Goal: Task Accomplishment & Management: Use online tool/utility

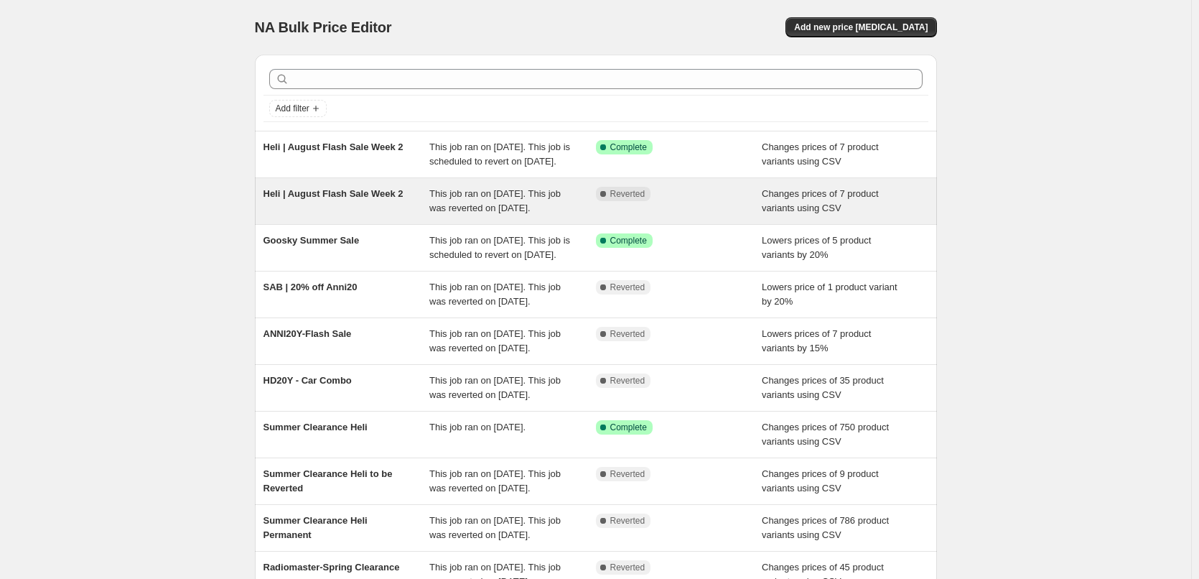
click at [696, 215] on div "Complete Reverted" at bounding box center [679, 201] width 167 height 29
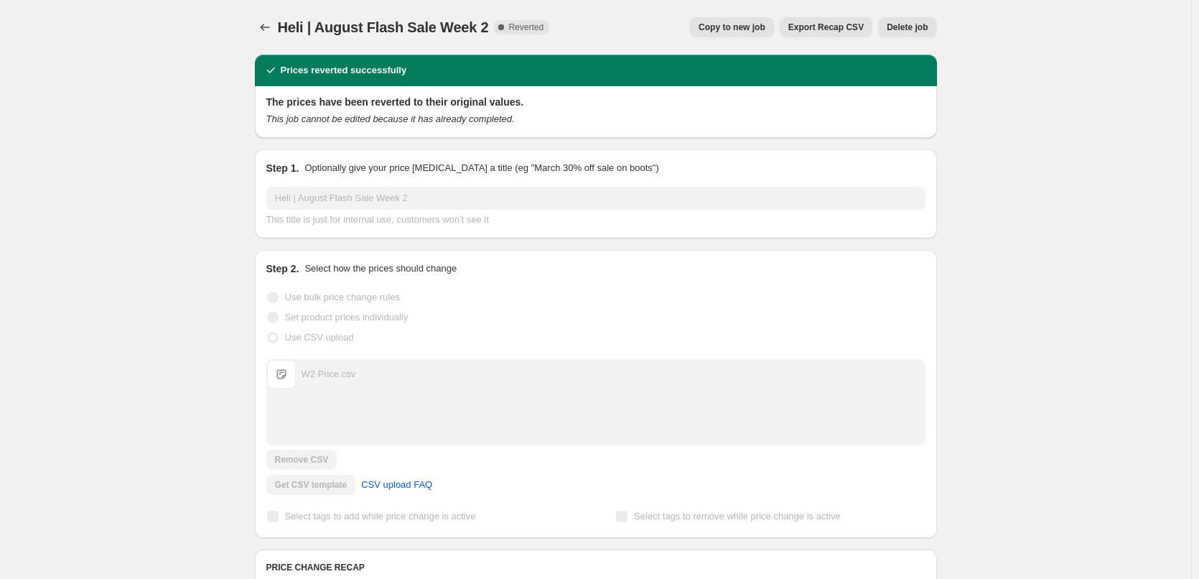
click at [933, 27] on button "Delete job" at bounding box center [907, 27] width 58 height 20
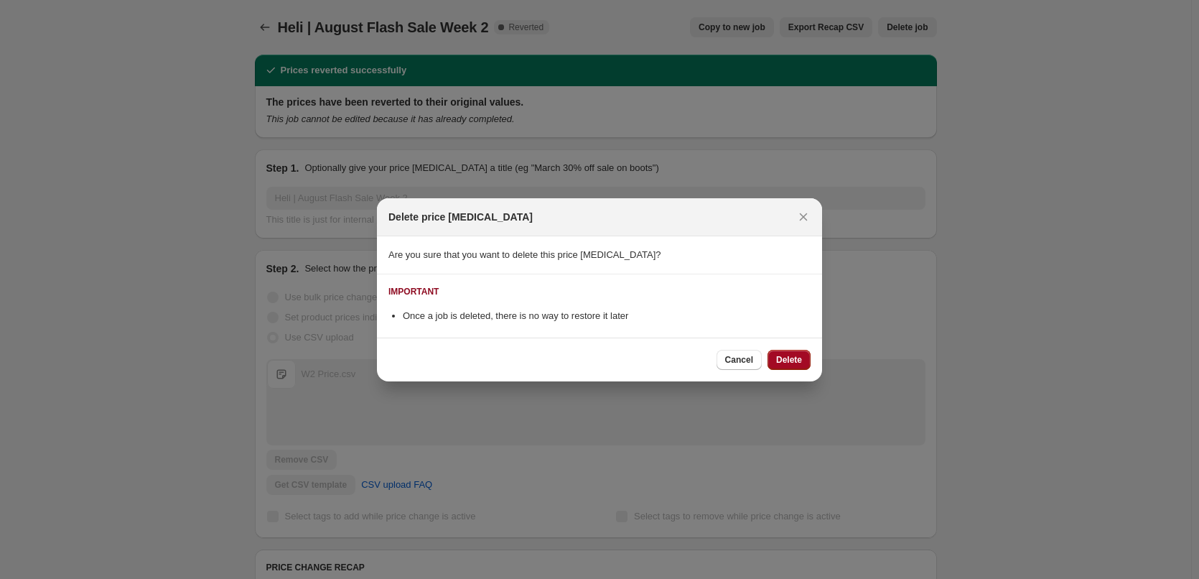
click at [788, 358] on span "Delete" at bounding box center [789, 359] width 26 height 11
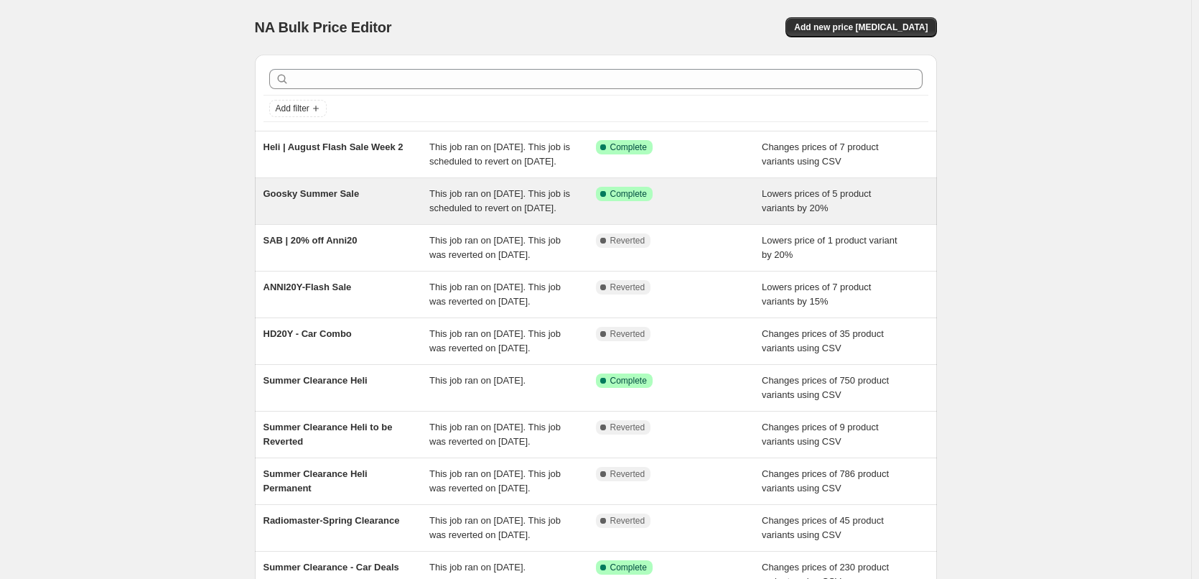
click at [523, 215] on div "This job ran on [DATE]. This job is scheduled to revert on [DATE]." at bounding box center [512, 201] width 167 height 29
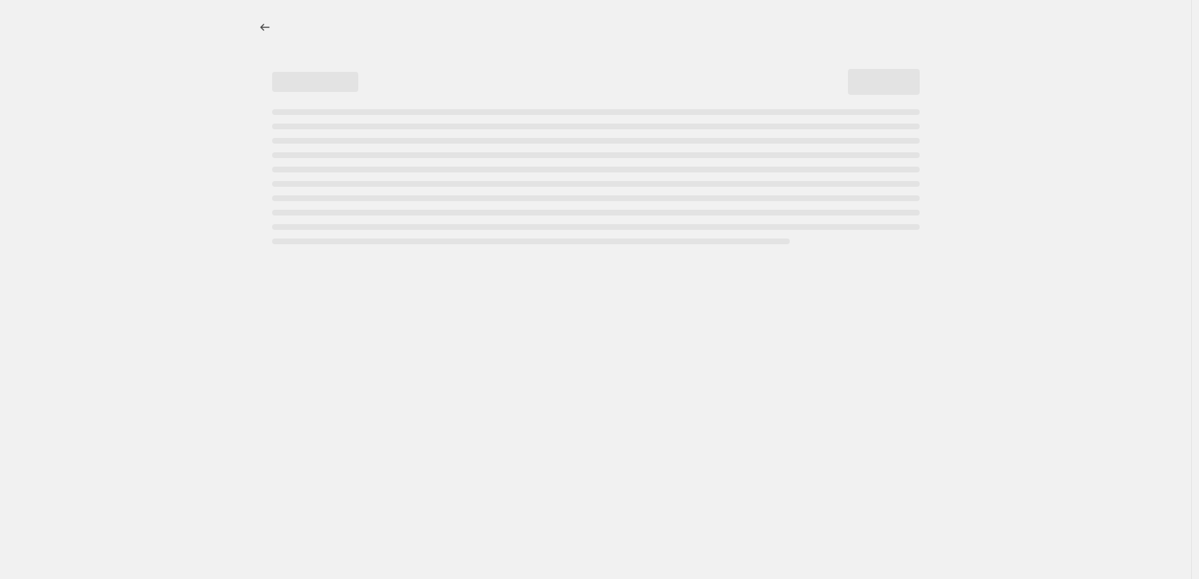
select select "percentage"
select select "tag"
select select "inventory_quantity"
select select ">"
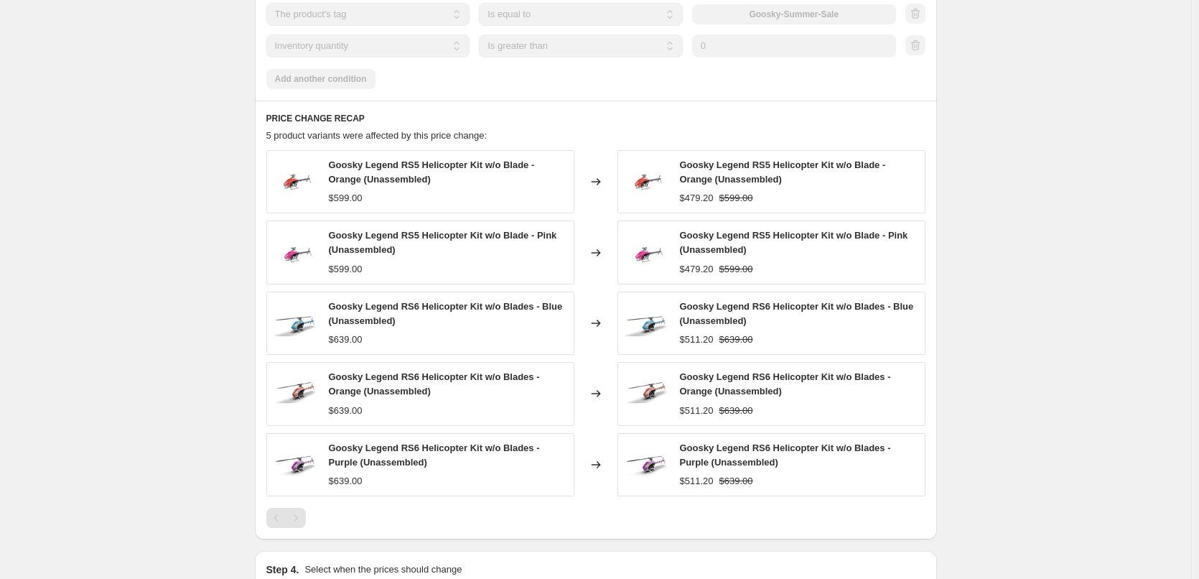
scroll to position [1077, 0]
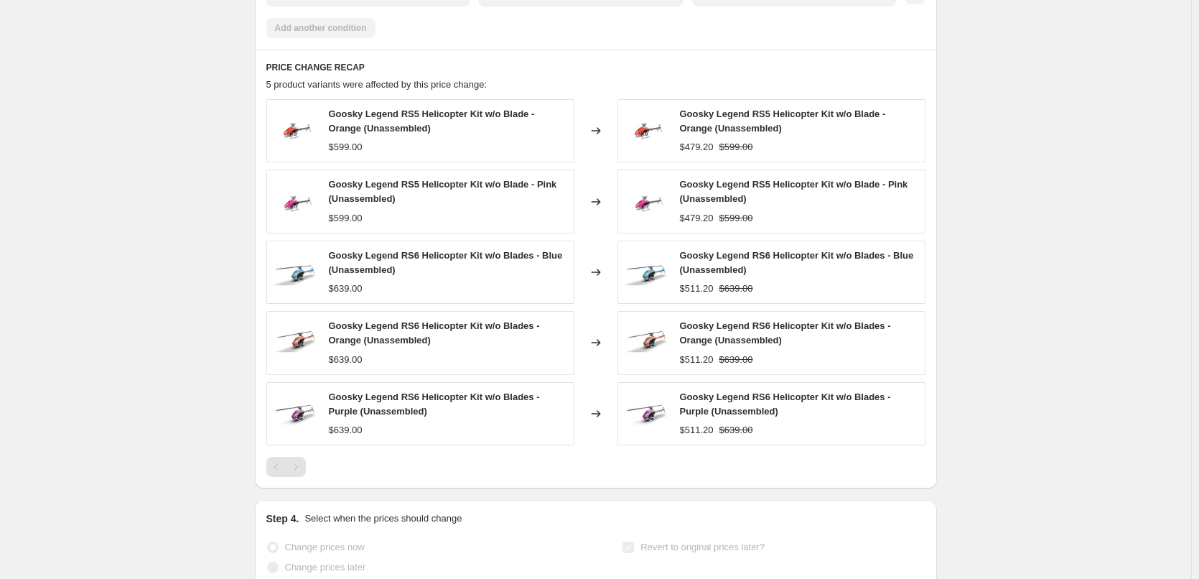
drag, startPoint x: 110, startPoint y: 258, endPoint x: 123, endPoint y: 257, distance: 13.0
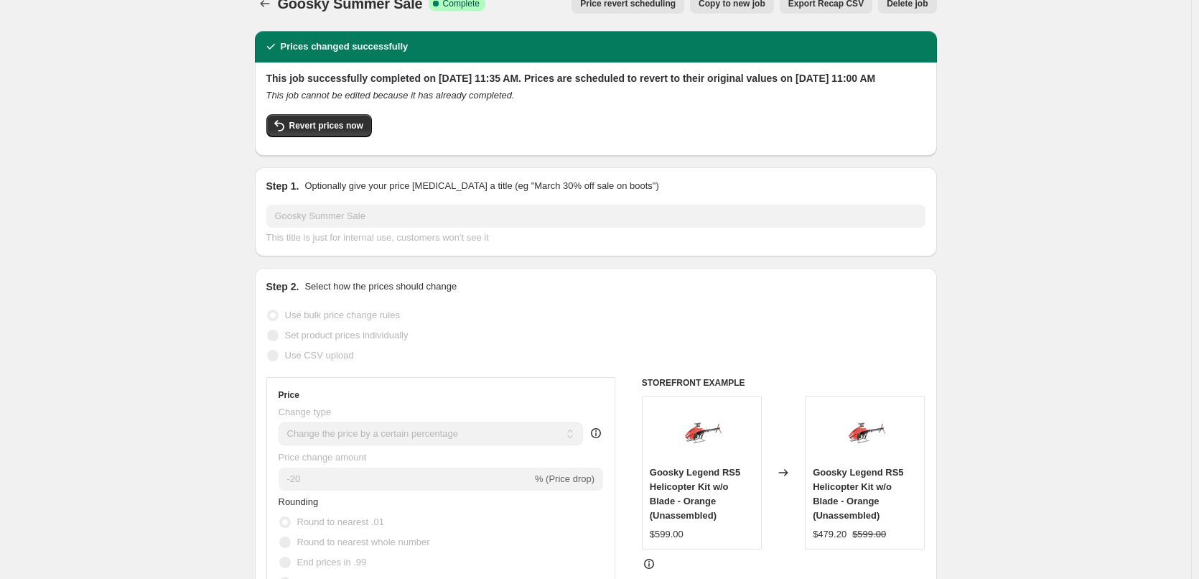
scroll to position [0, 0]
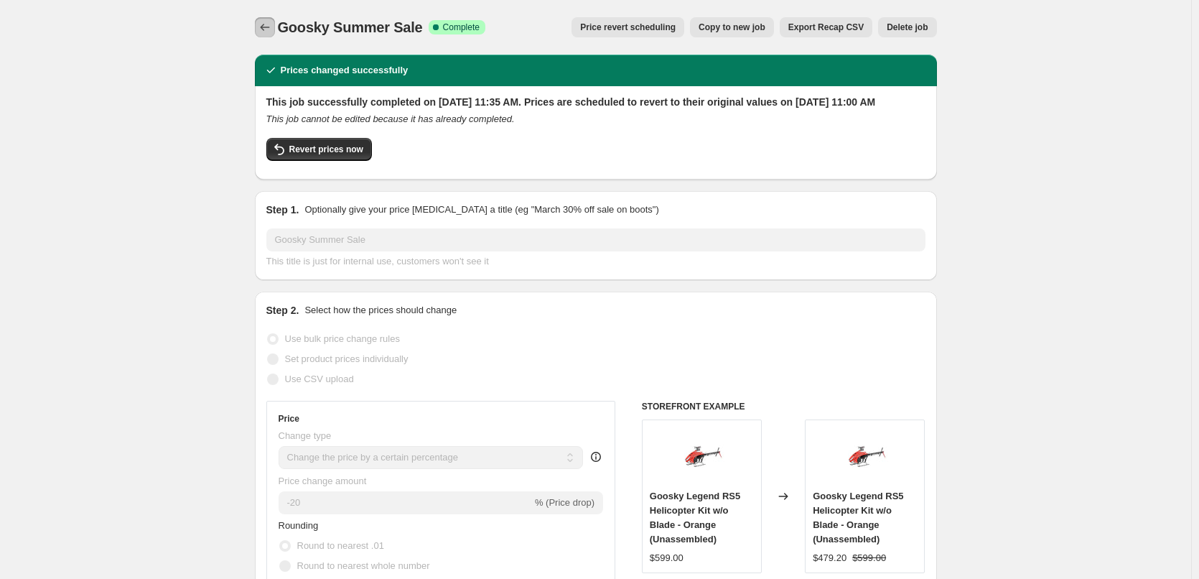
click at [269, 27] on icon "Price change jobs" at bounding box center [265, 27] width 14 height 14
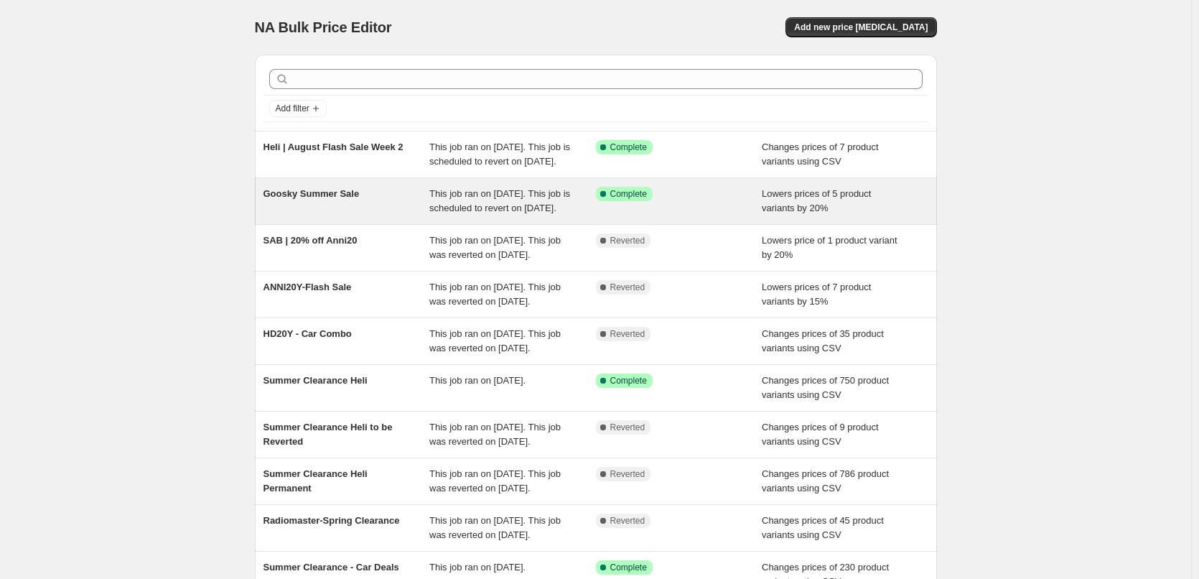
click at [652, 201] on span "Success Complete Complete" at bounding box center [624, 194] width 57 height 14
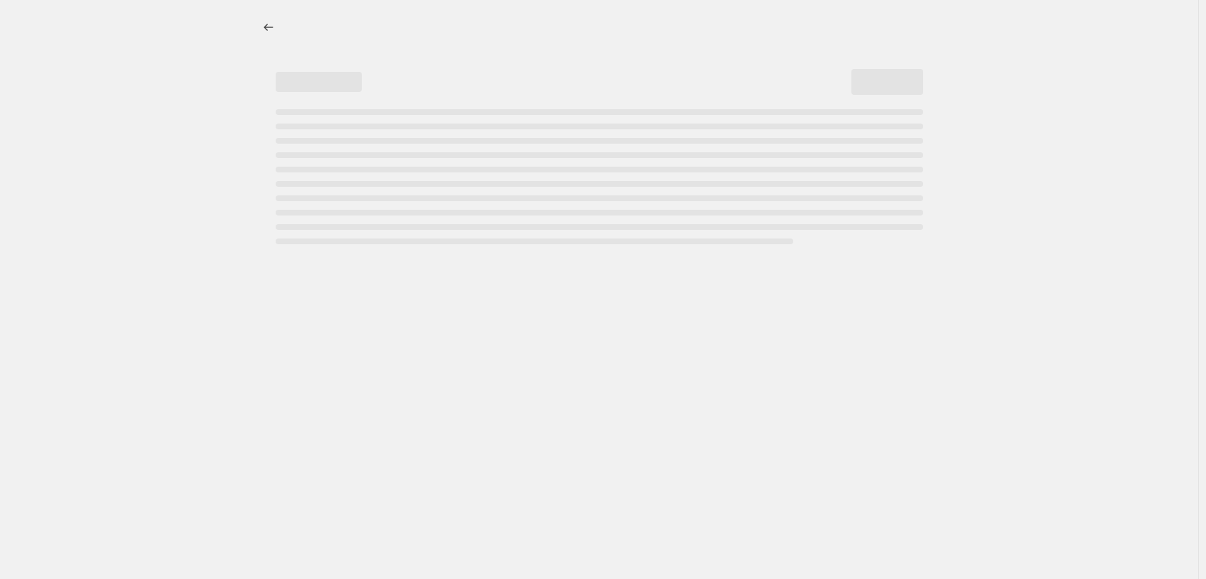
select select "percentage"
select select "tag"
select select "inventory_quantity"
select select ">"
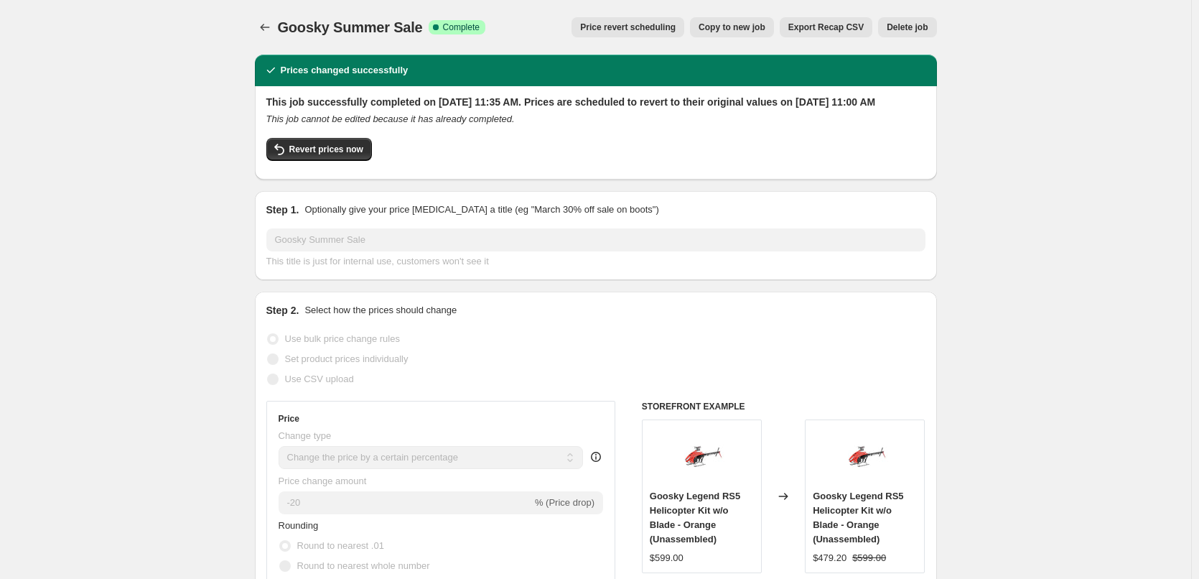
click at [676, 30] on span "Price revert scheduling" at bounding box center [627, 27] width 95 height 11
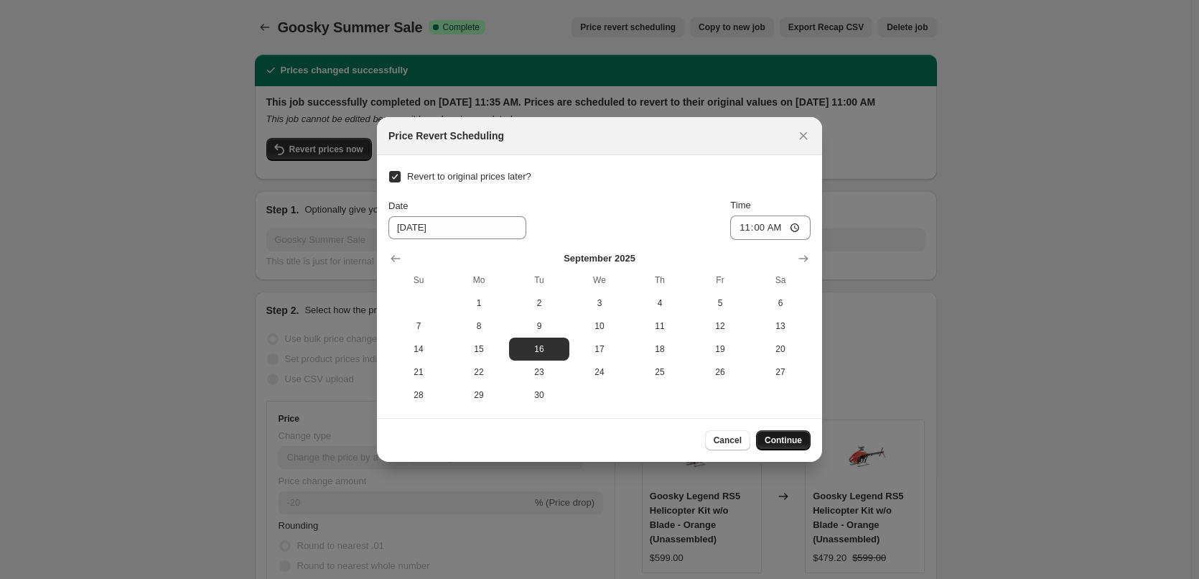
click at [772, 447] on button "Continue" at bounding box center [783, 440] width 55 height 20
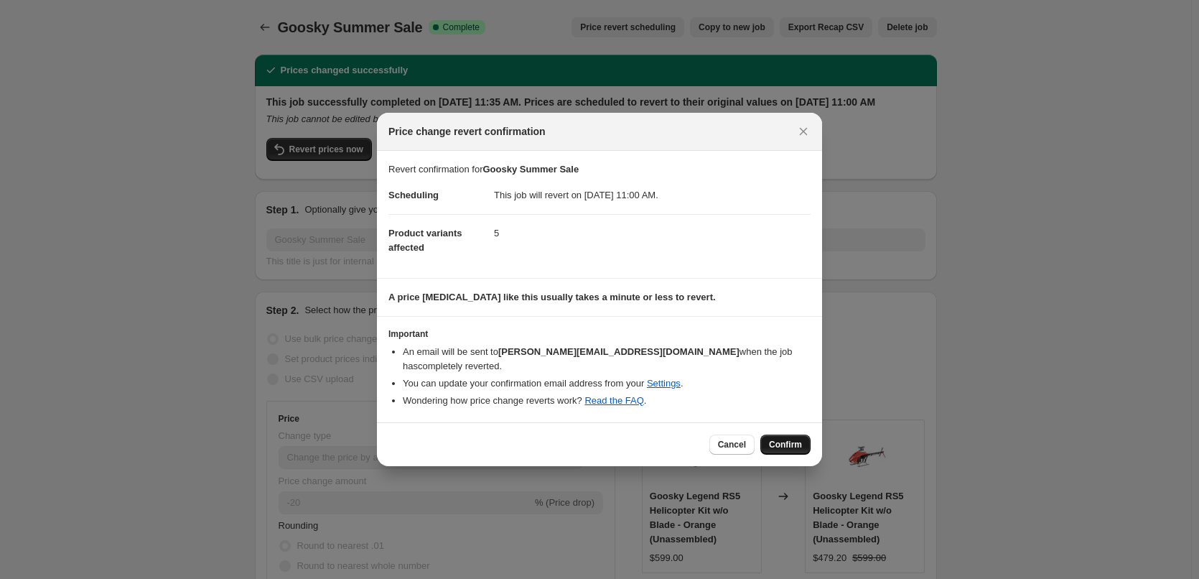
click at [796, 439] on span "Confirm" at bounding box center [785, 444] width 33 height 11
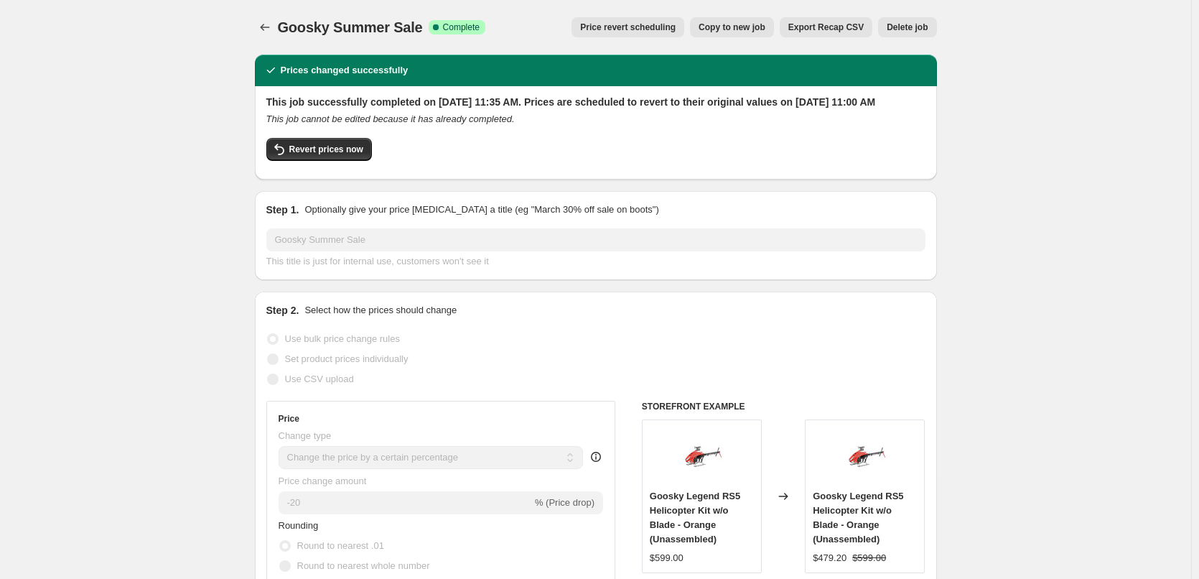
click at [753, 34] on button "Copy to new job" at bounding box center [732, 27] width 84 height 20
select select "percentage"
select select "tag"
select select "inventory_quantity"
select select ">"
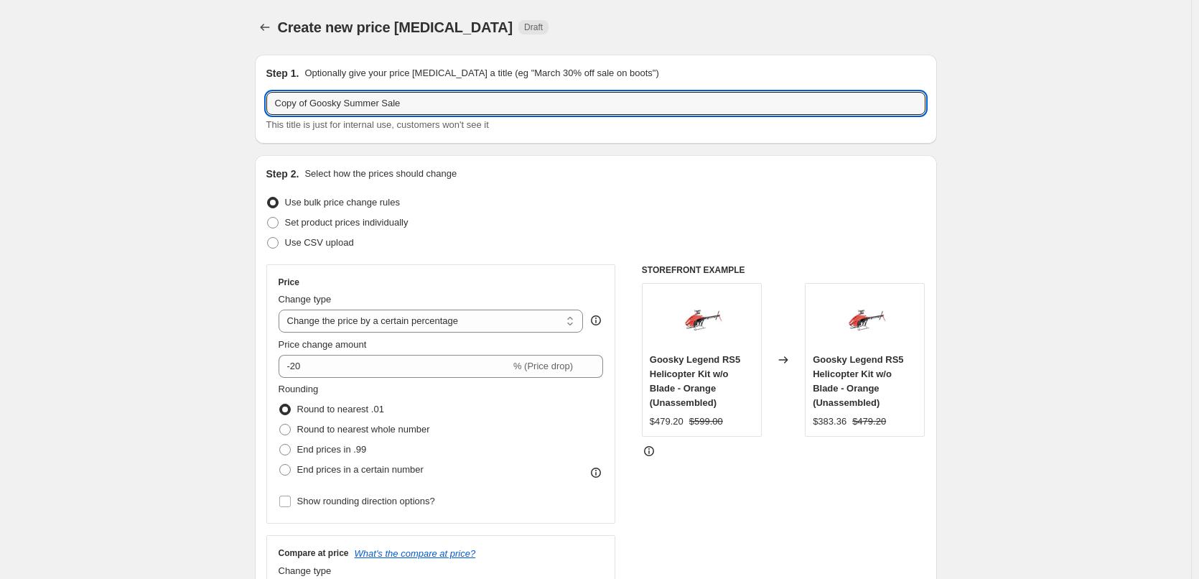
drag, startPoint x: 315, startPoint y: 105, endPoint x: 218, endPoint y: 111, distance: 97.8
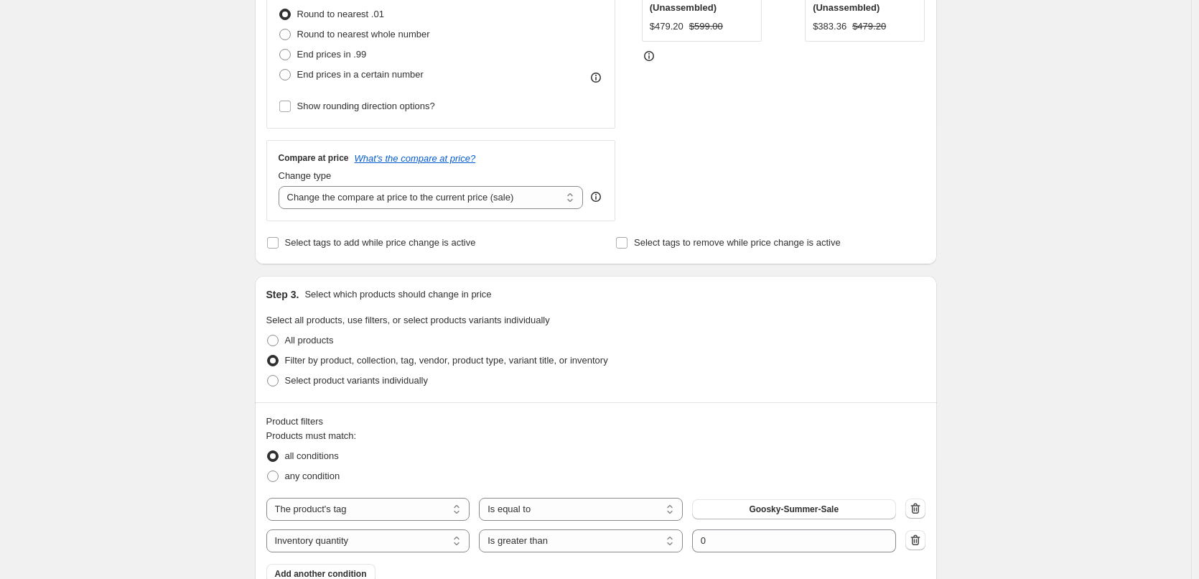
scroll to position [646, 0]
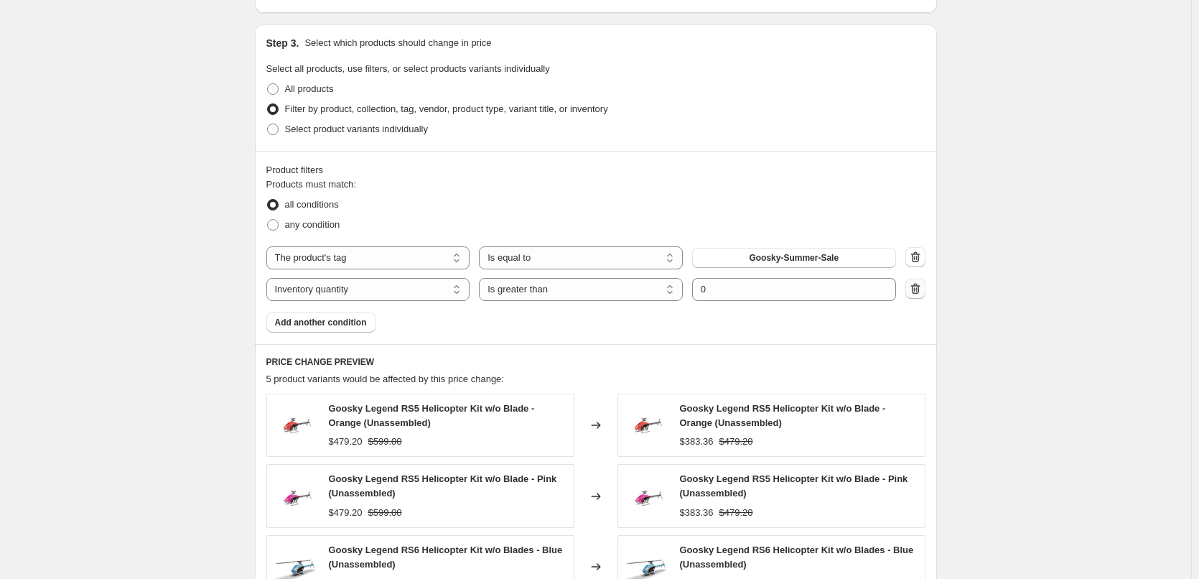
type input "Goosky Summer Sale"
click at [922, 288] on icon "button" at bounding box center [915, 288] width 14 height 14
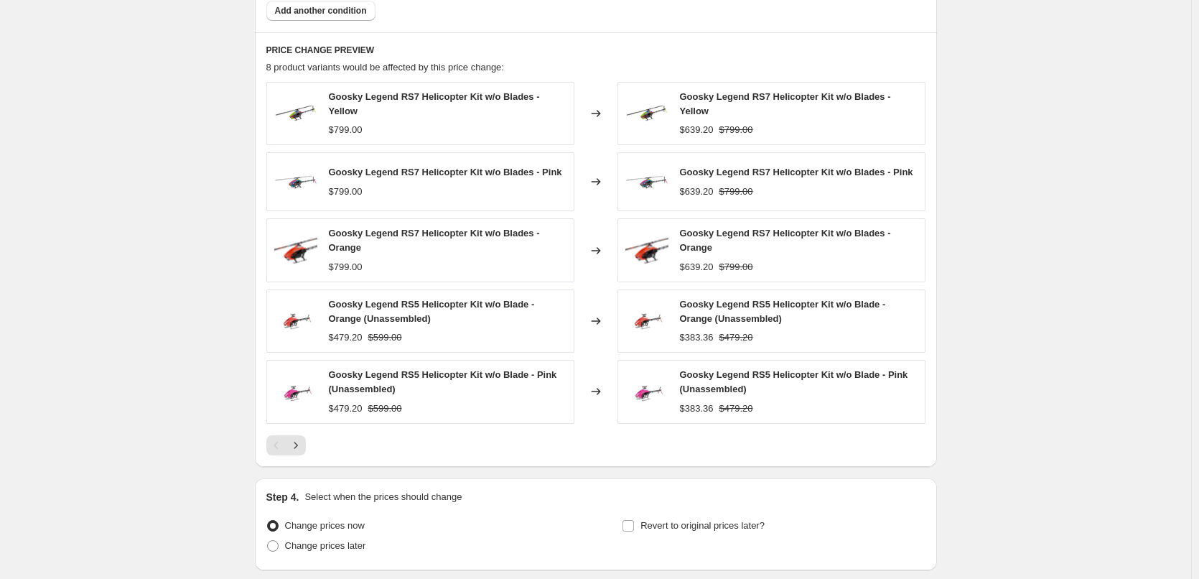
scroll to position [933, 0]
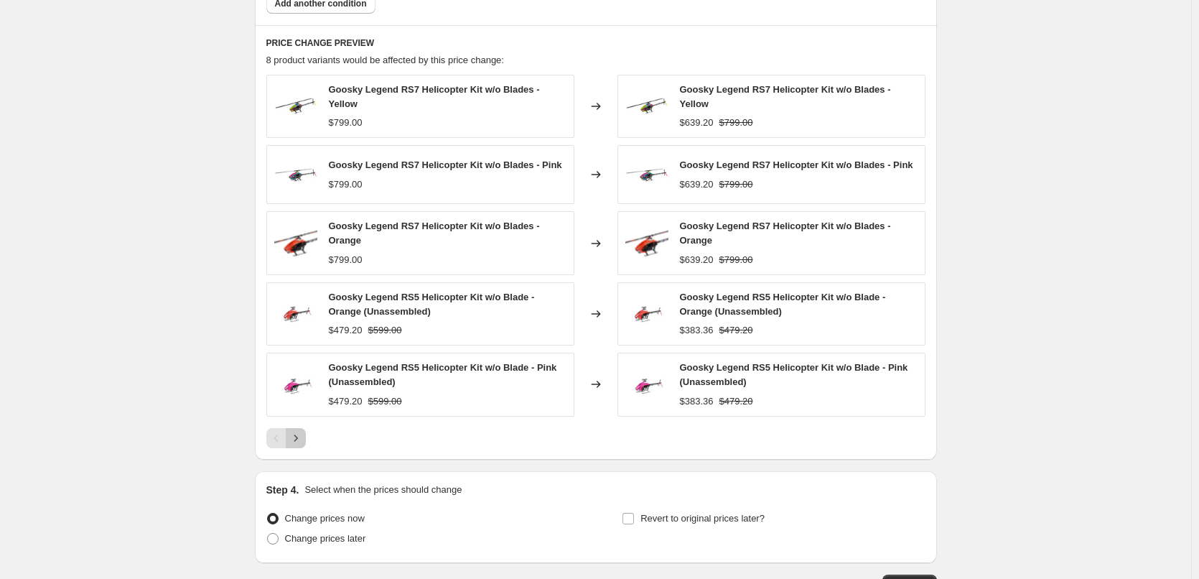
click at [301, 445] on icon "Next" at bounding box center [296, 438] width 14 height 14
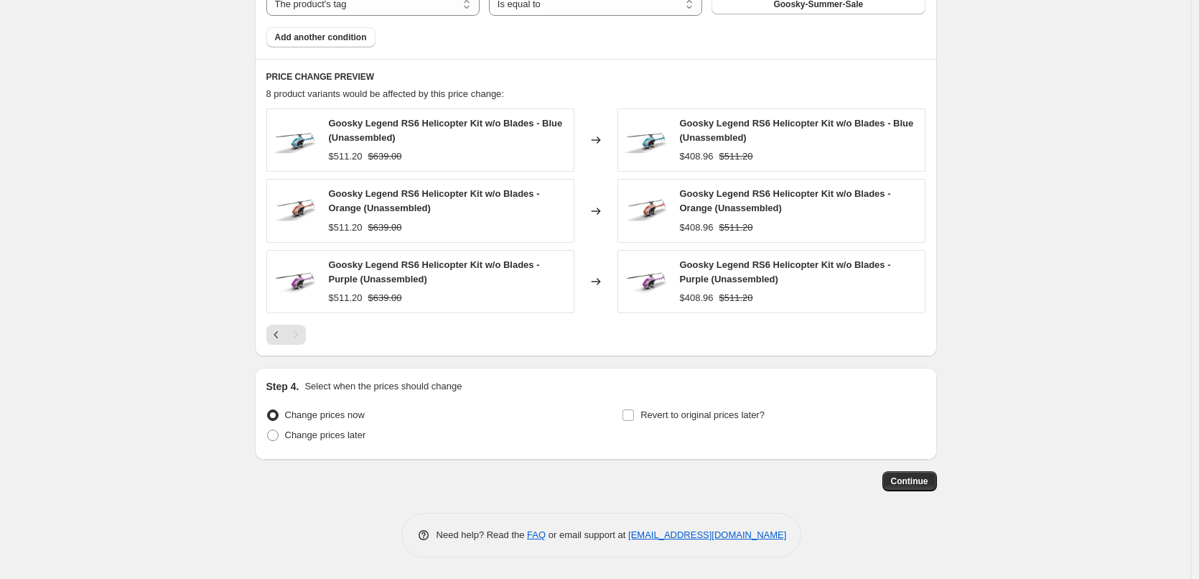
scroll to position [900, 0]
click at [281, 332] on icon "Previous" at bounding box center [276, 334] width 14 height 14
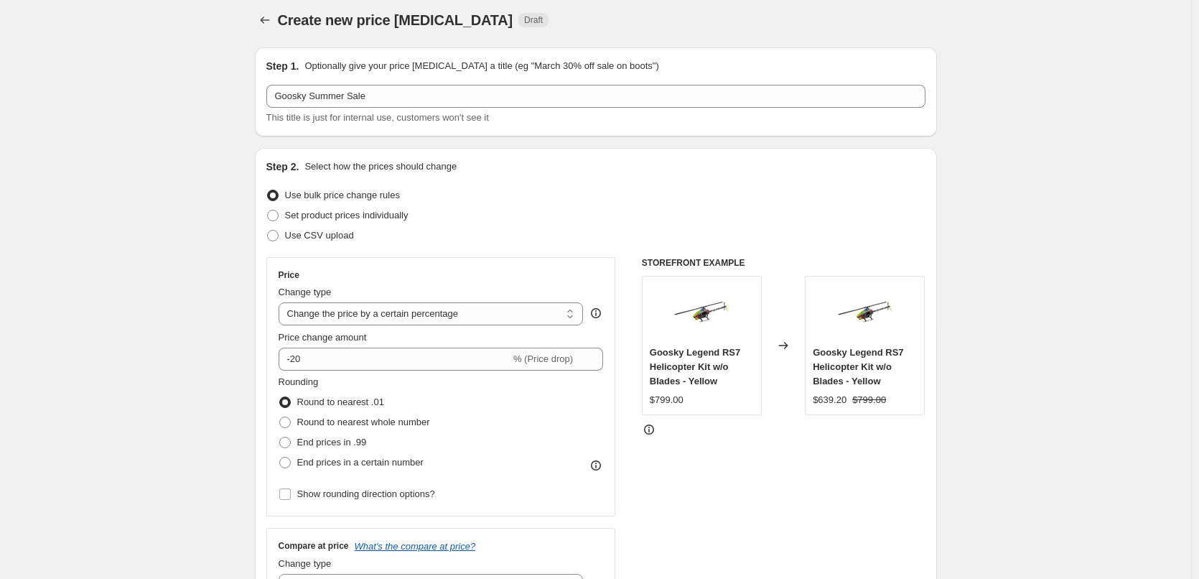
scroll to position [0, 0]
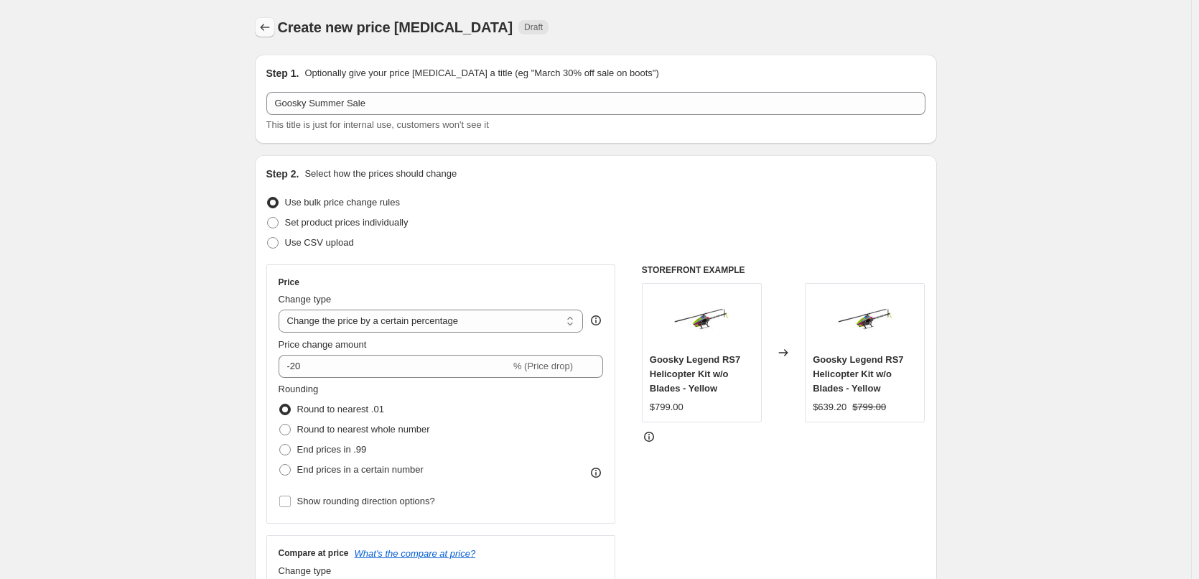
click at [268, 32] on icon "Price change jobs" at bounding box center [265, 27] width 14 height 14
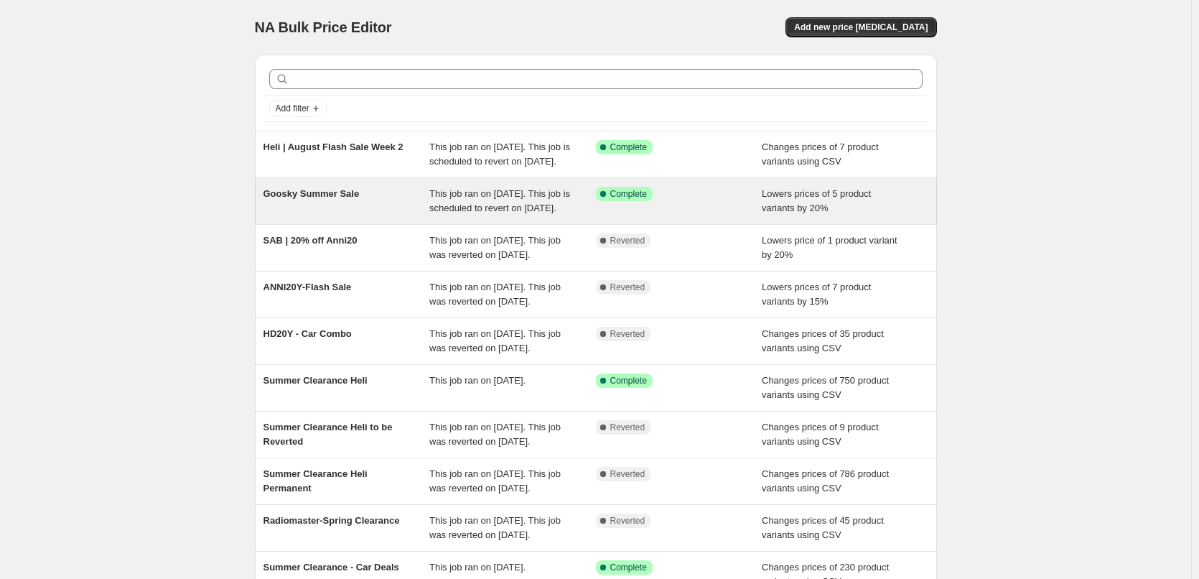
click at [705, 215] on div "Success Complete Complete" at bounding box center [679, 201] width 167 height 29
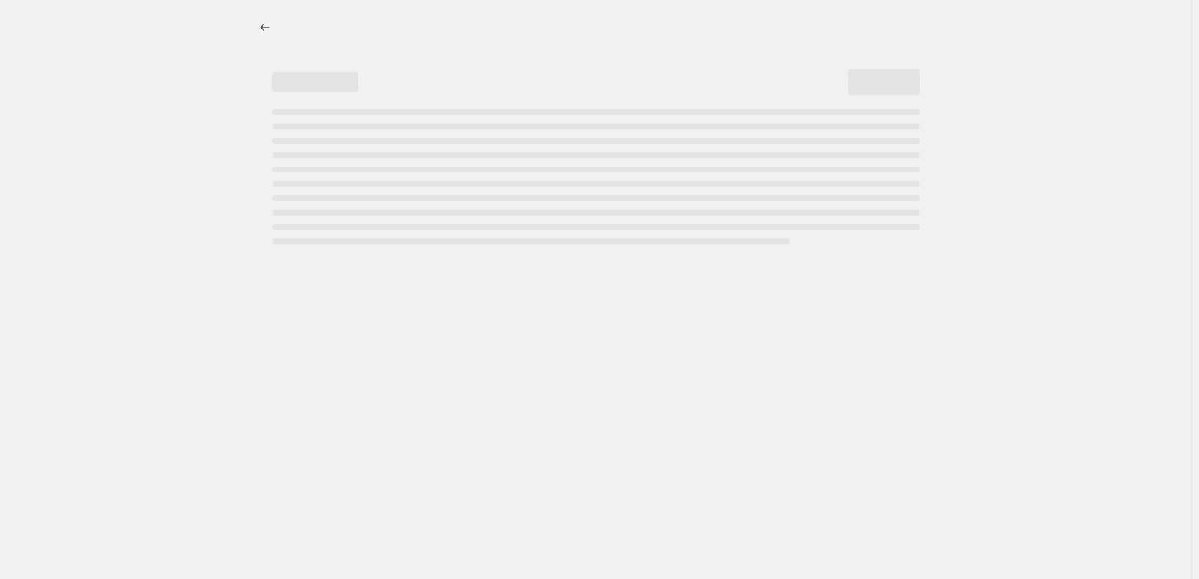
select select "percentage"
select select "tag"
select select "inventory_quantity"
select select ">"
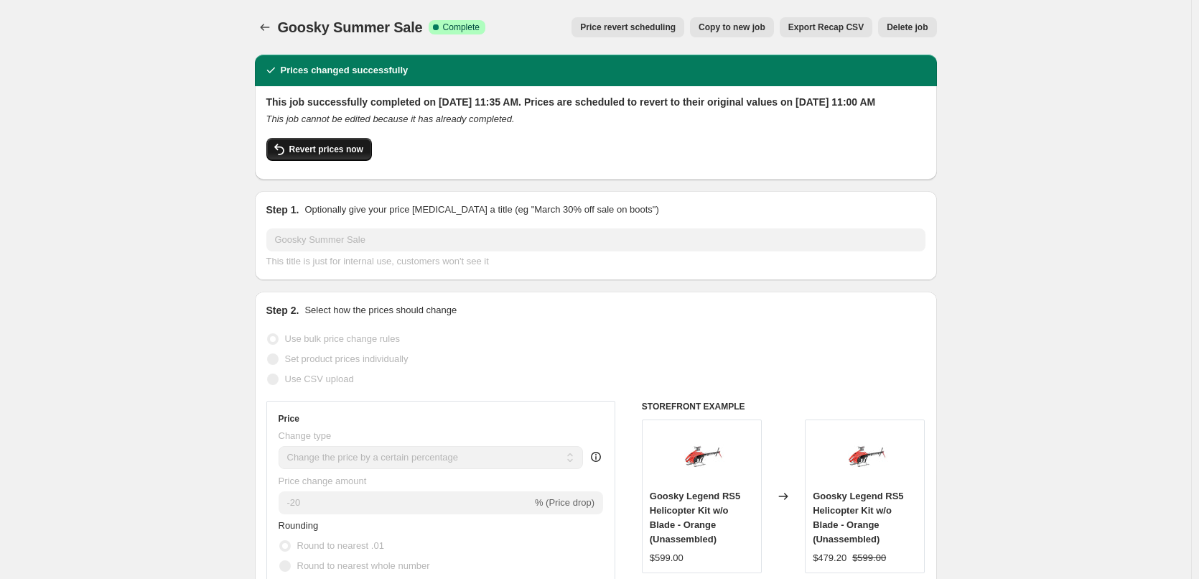
click at [350, 155] on span "Revert prices now" at bounding box center [326, 149] width 74 height 11
checkbox input "false"
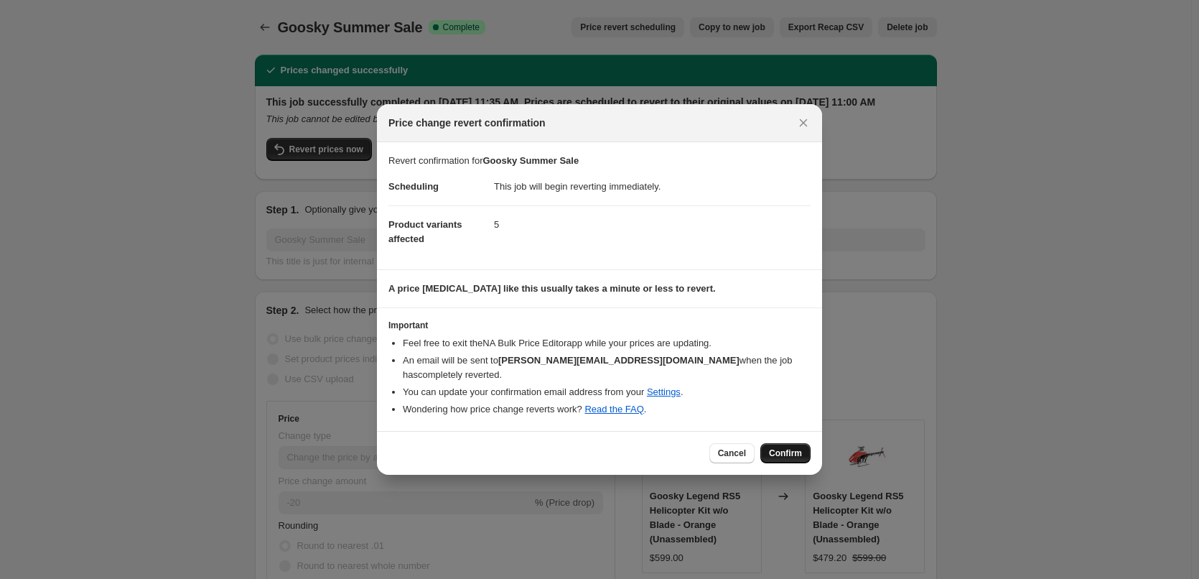
click at [777, 447] on span "Confirm" at bounding box center [785, 452] width 33 height 11
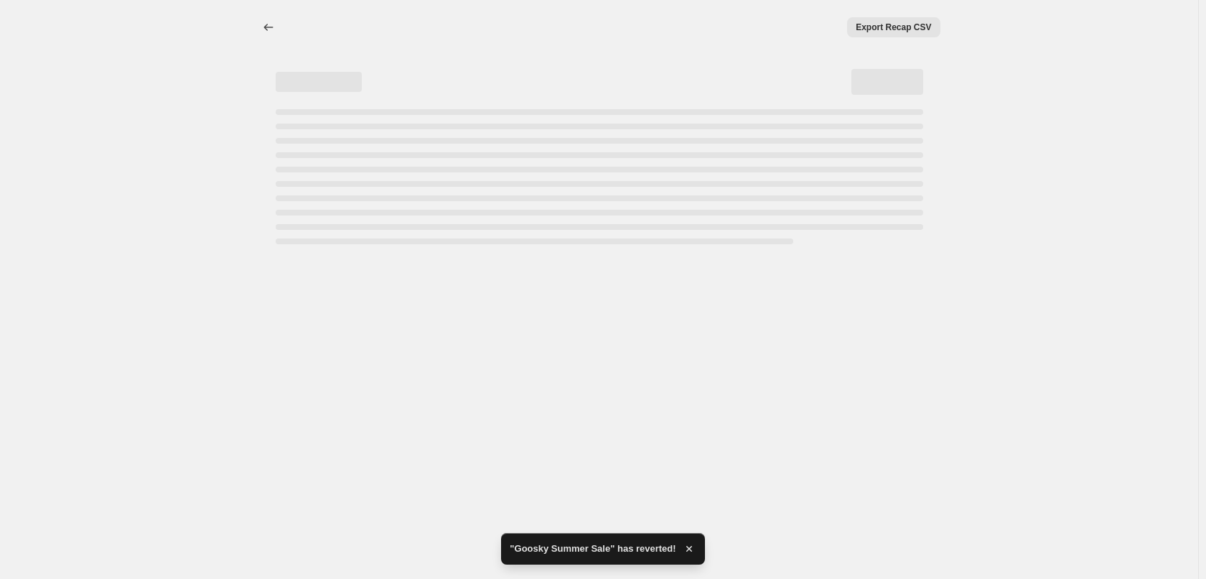
select select "percentage"
select select "tag"
select select "inventory_quantity"
select select ">"
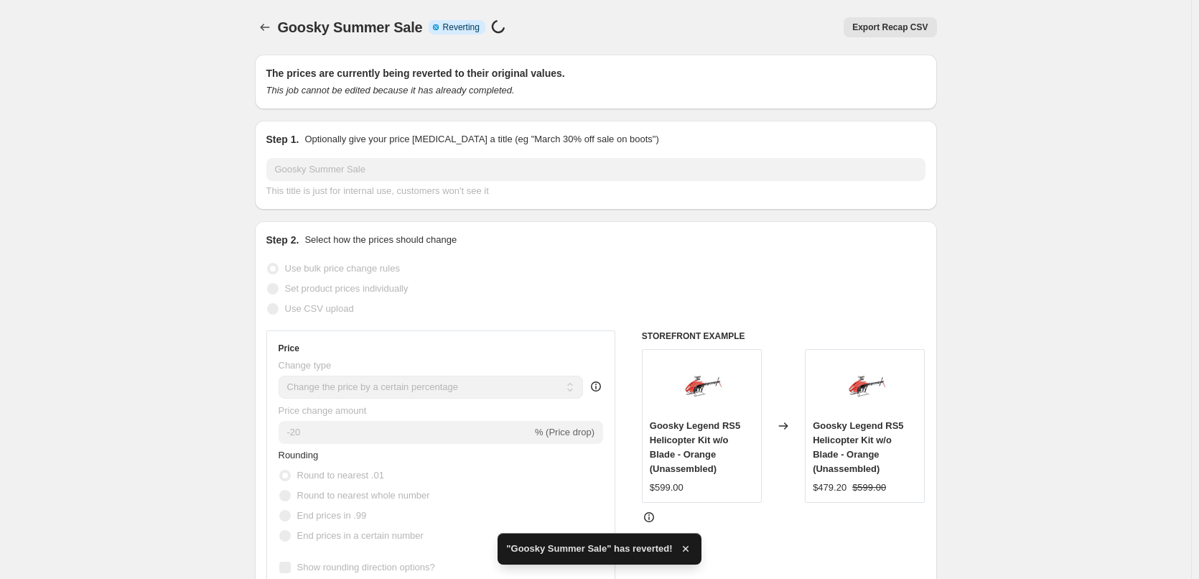
checkbox input "true"
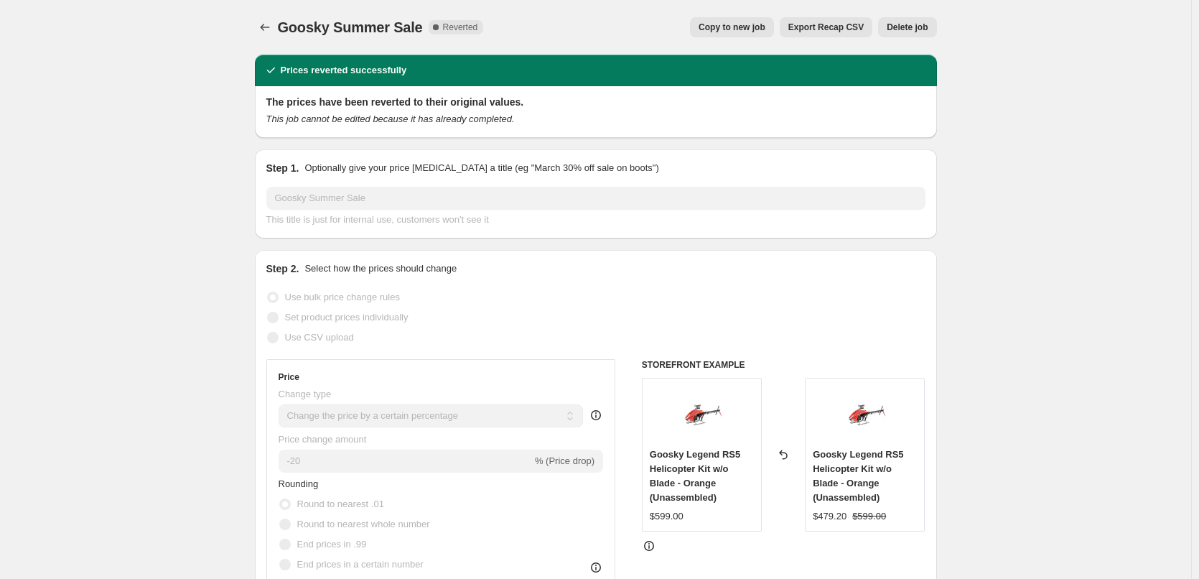
click at [761, 27] on span "Copy to new job" at bounding box center [731, 27] width 67 height 11
select select "percentage"
select select "tag"
select select "inventory_quantity"
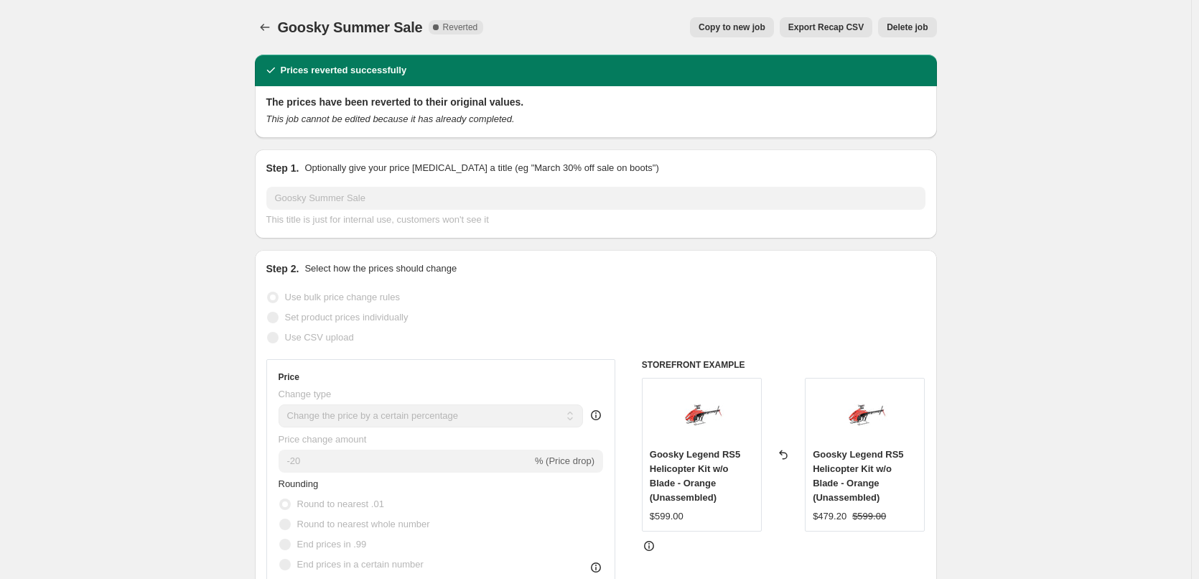
select select ">"
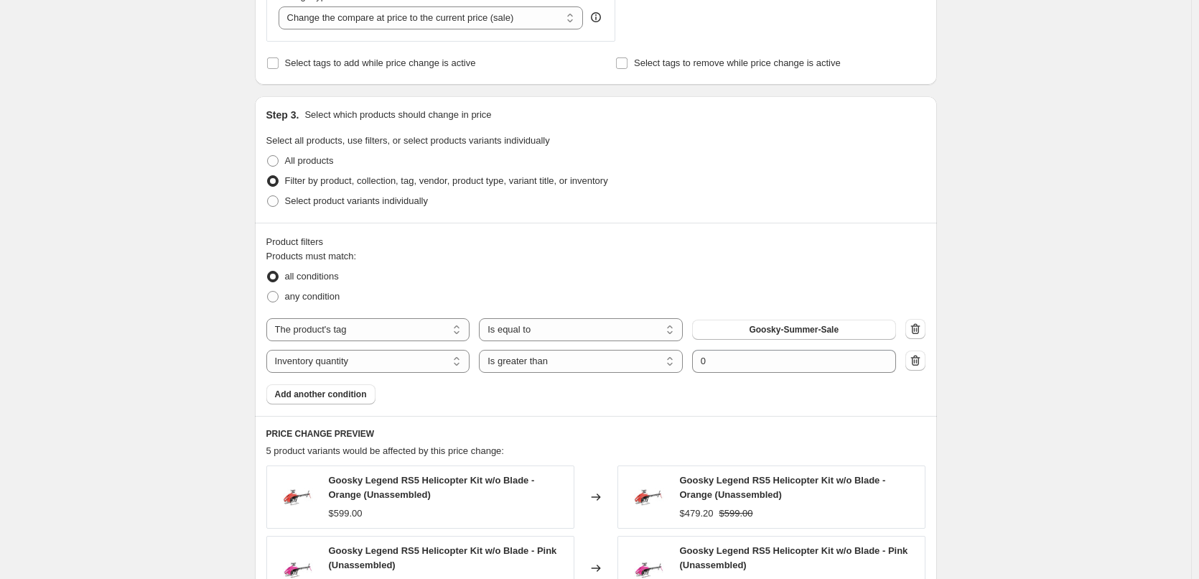
scroll to position [790, 0]
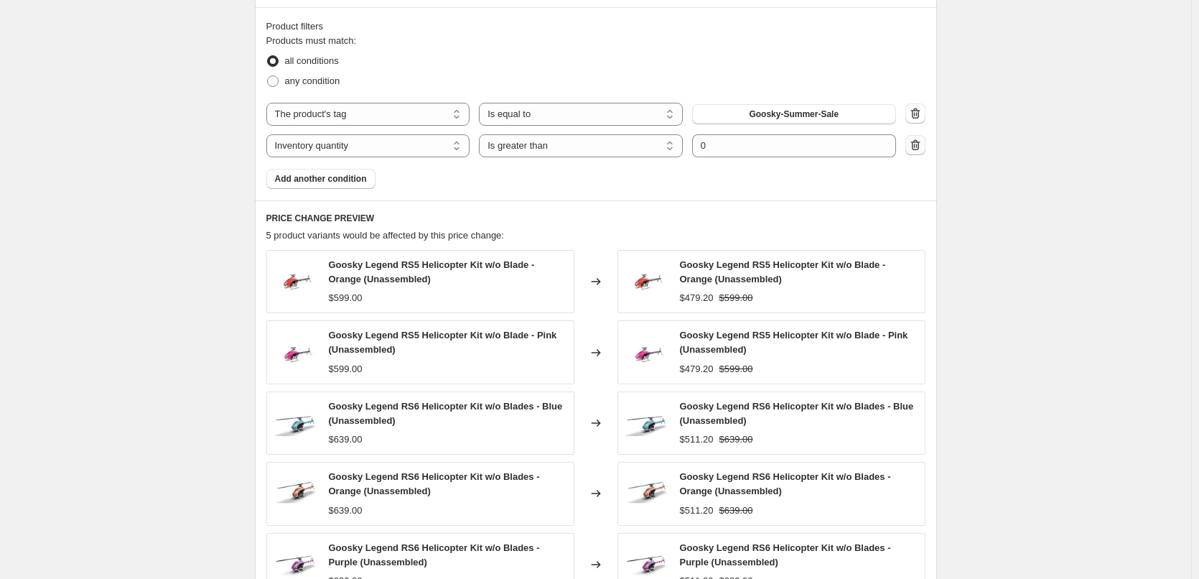
click at [921, 152] on icon "button" at bounding box center [915, 145] width 14 height 14
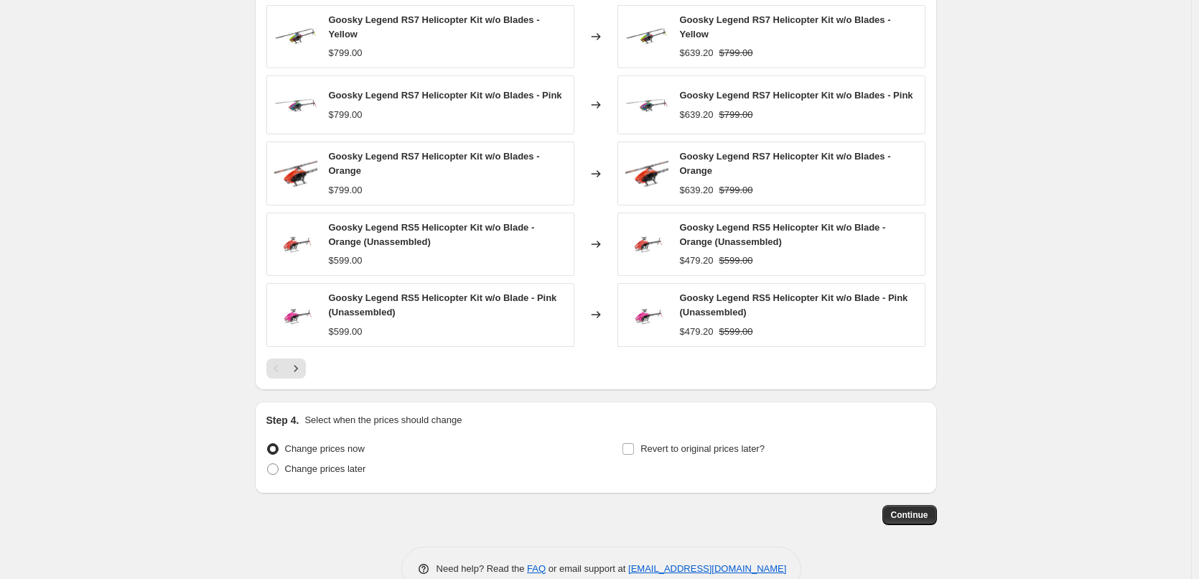
scroll to position [1005, 0]
click at [303, 369] on icon "Next" at bounding box center [296, 366] width 14 height 14
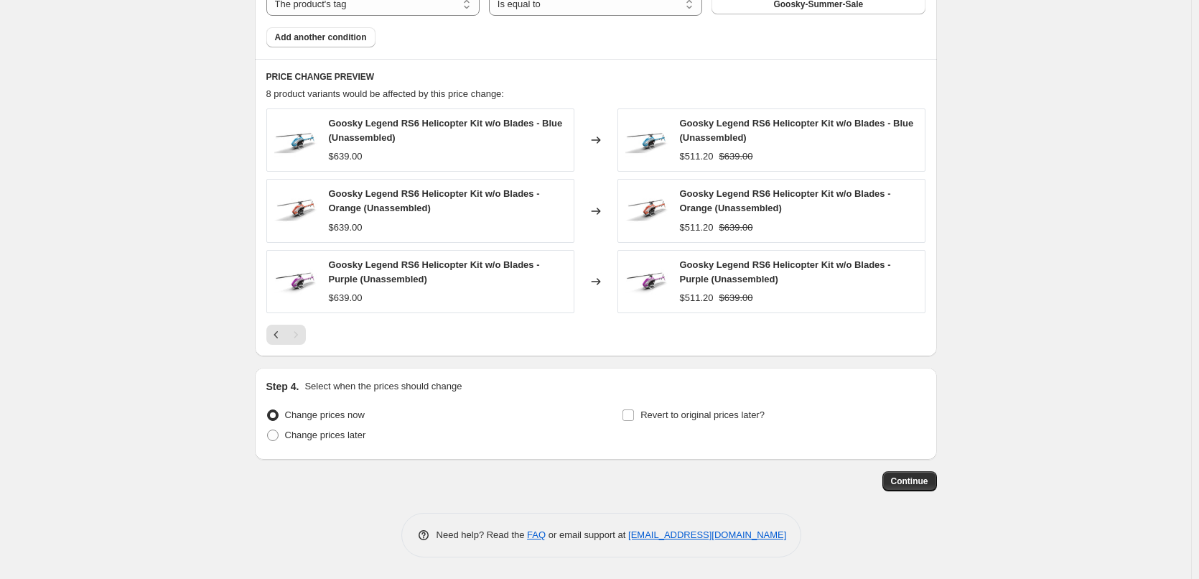
scroll to position [900, 0]
click at [274, 332] on icon "Previous" at bounding box center [276, 334] width 14 height 14
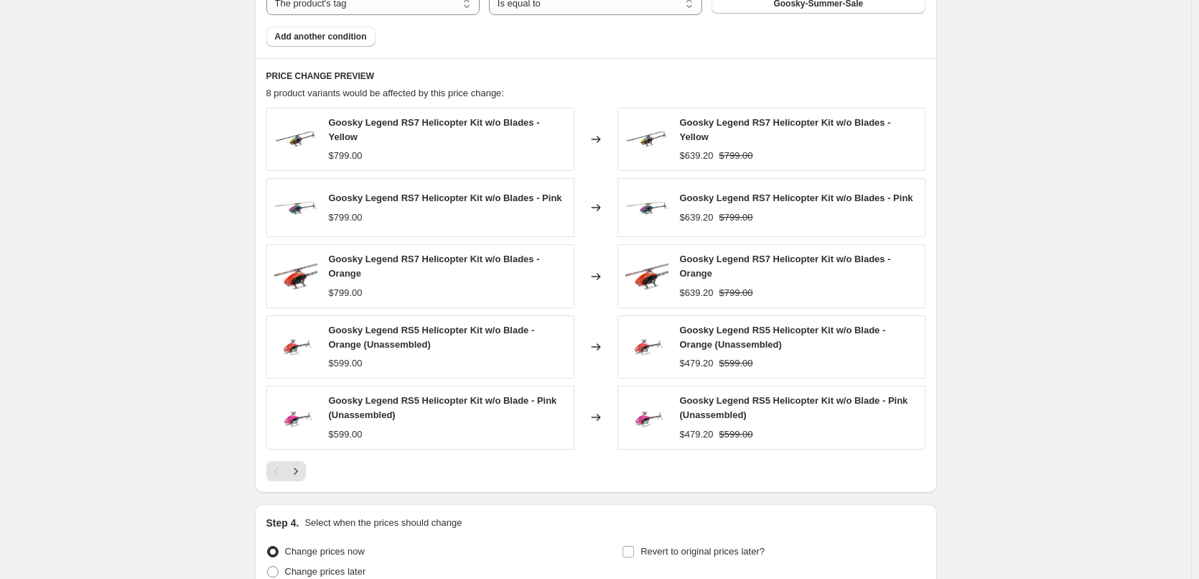
scroll to position [1037, 0]
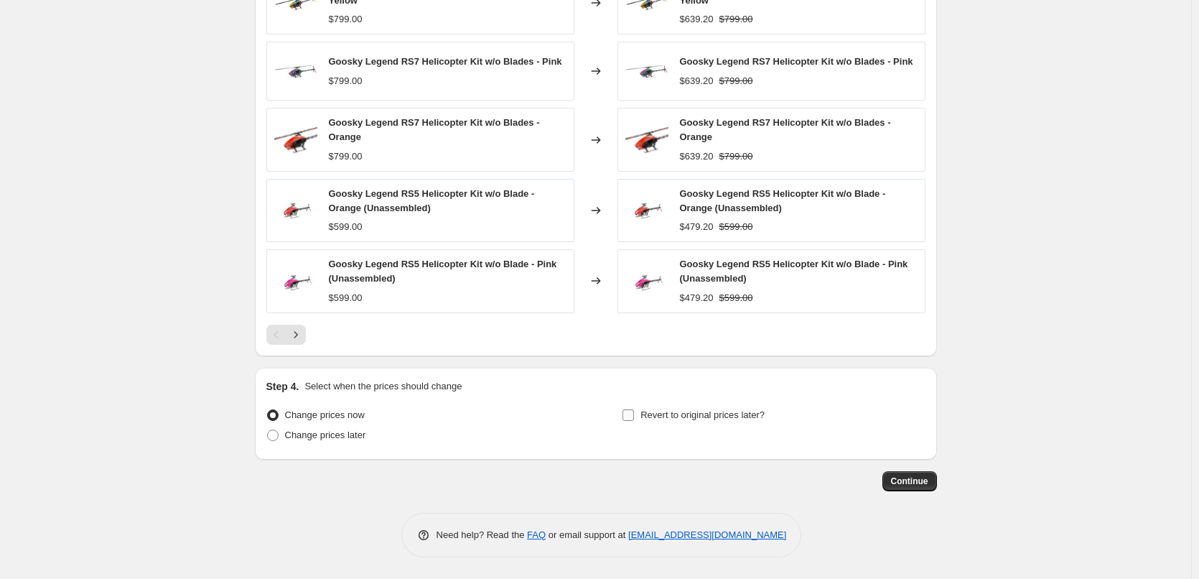
click at [732, 410] on span "Revert to original prices later?" at bounding box center [702, 414] width 124 height 11
click at [634, 410] on input "Revert to original prices later?" at bounding box center [627, 414] width 11 height 11
checkbox input "true"
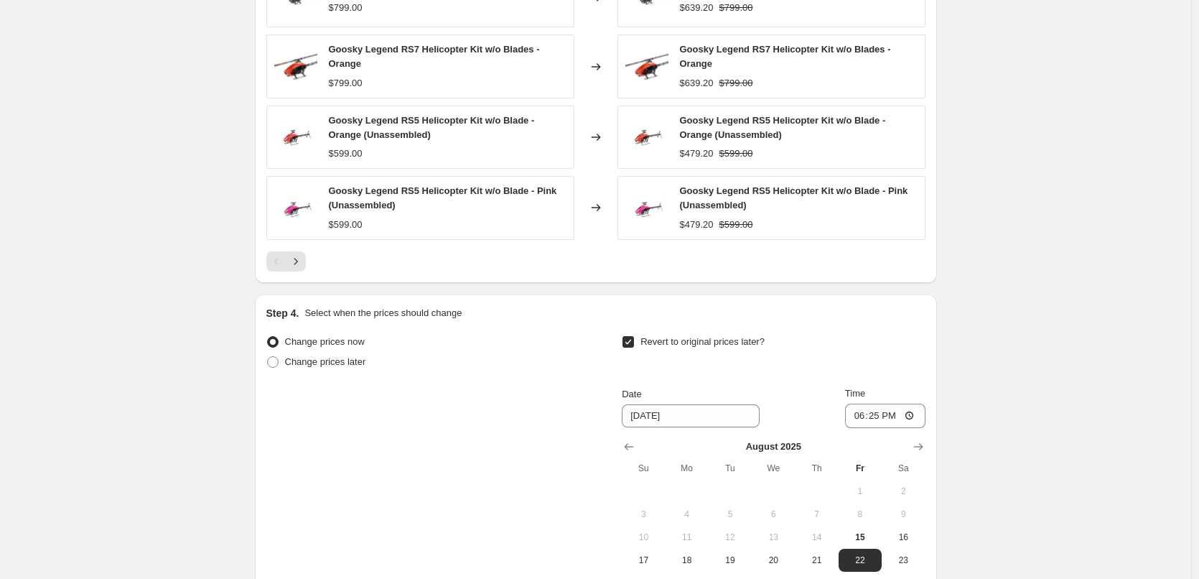
scroll to position [1253, 0]
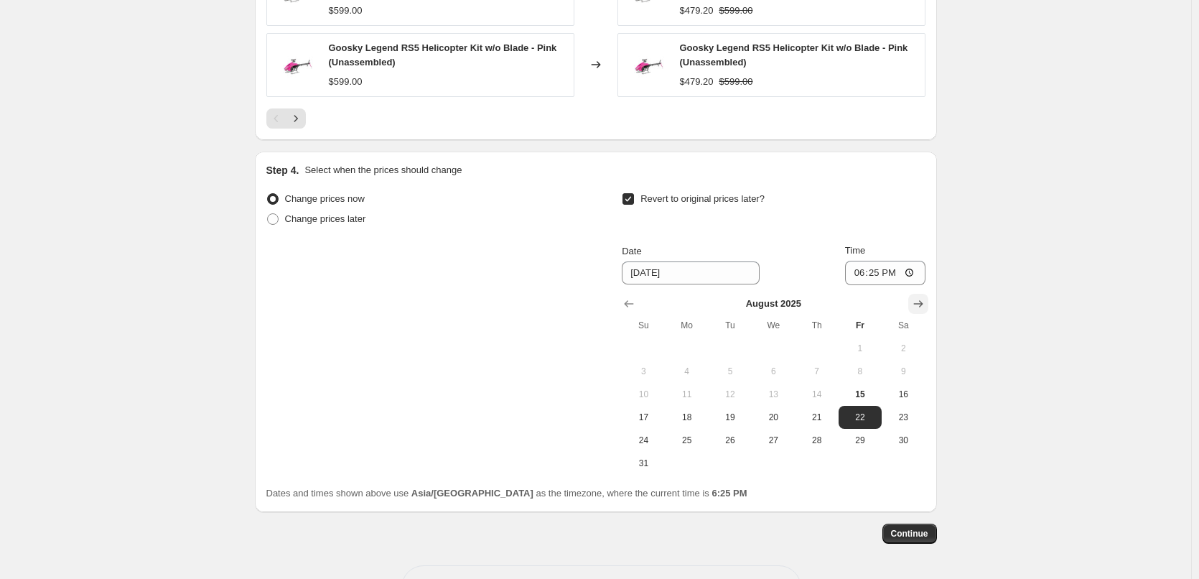
click at [922, 302] on icon "Show next month, September 2025" at bounding box center [918, 303] width 14 height 14
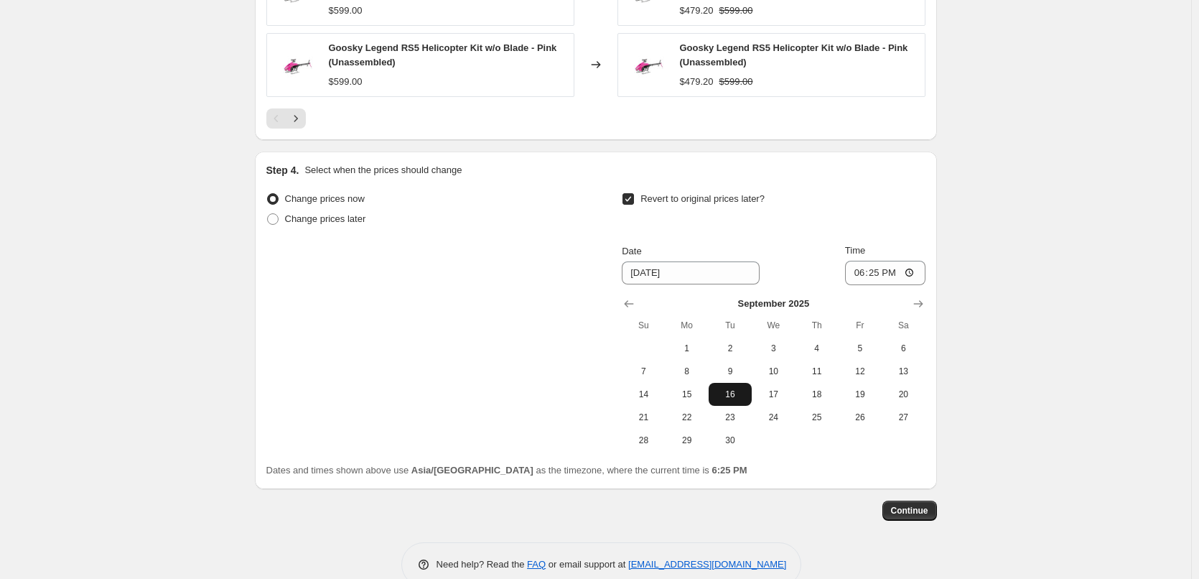
click at [727, 394] on span "16" at bounding box center [730, 393] width 32 height 11
type input "[DATE]"
click at [854, 271] on input "18:25" at bounding box center [885, 273] width 80 height 24
type input "11:00"
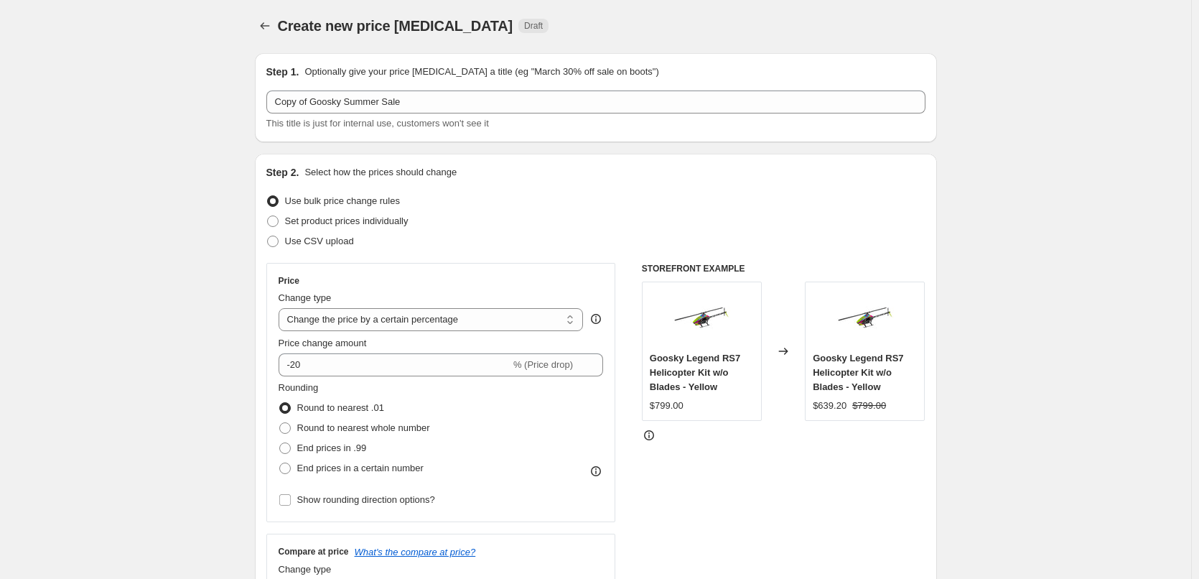
scroll to position [0, 0]
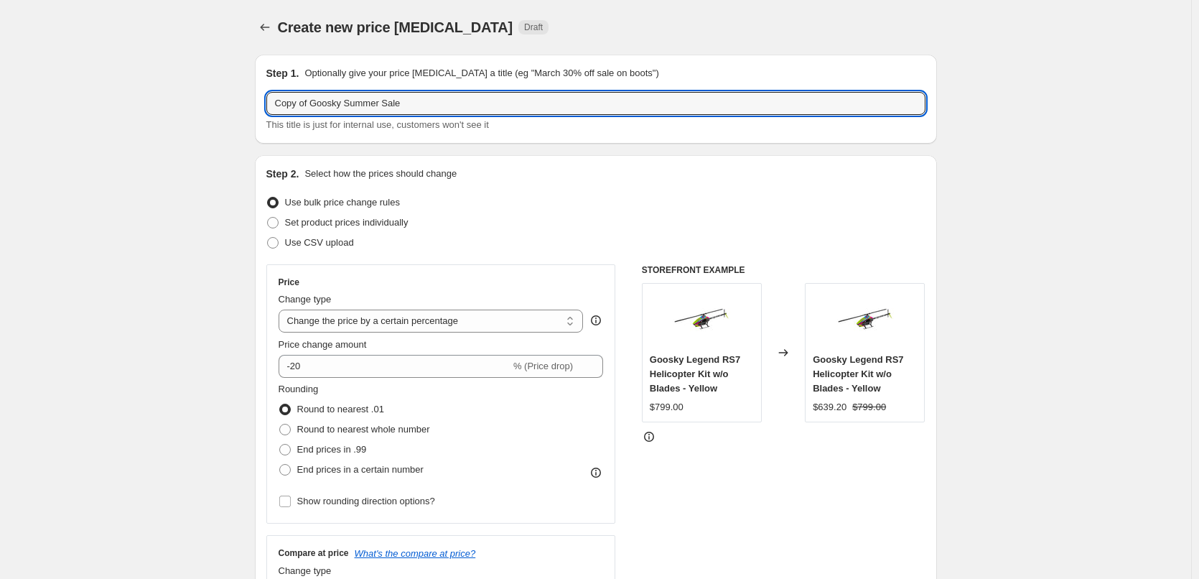
drag, startPoint x: 312, startPoint y: 106, endPoint x: 111, endPoint y: 116, distance: 201.3
type input "Goosky Summer Sale"
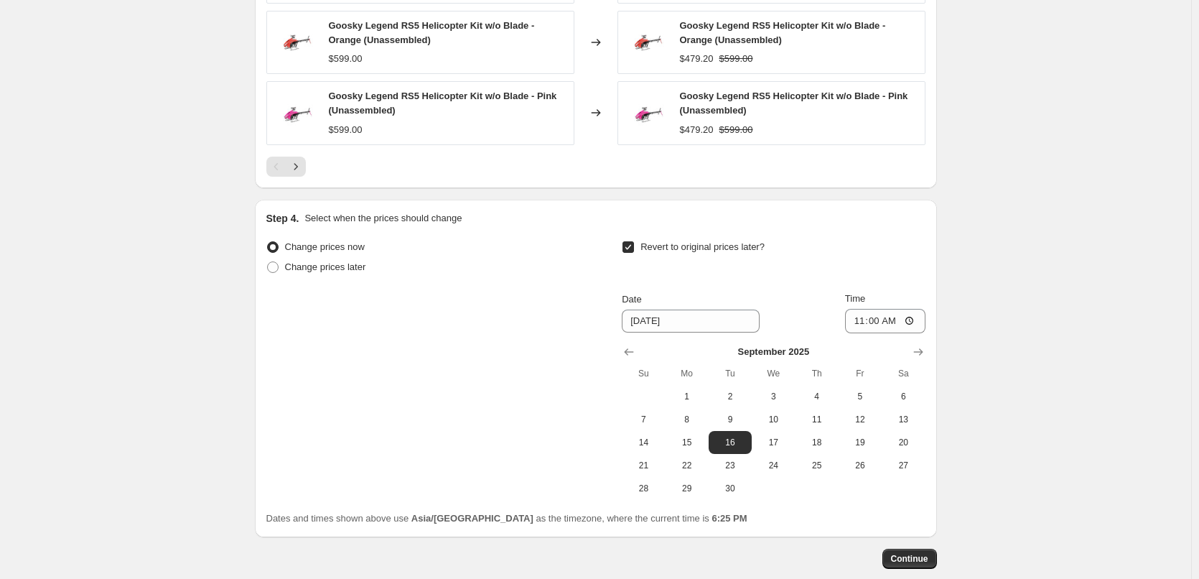
scroll to position [1283, 0]
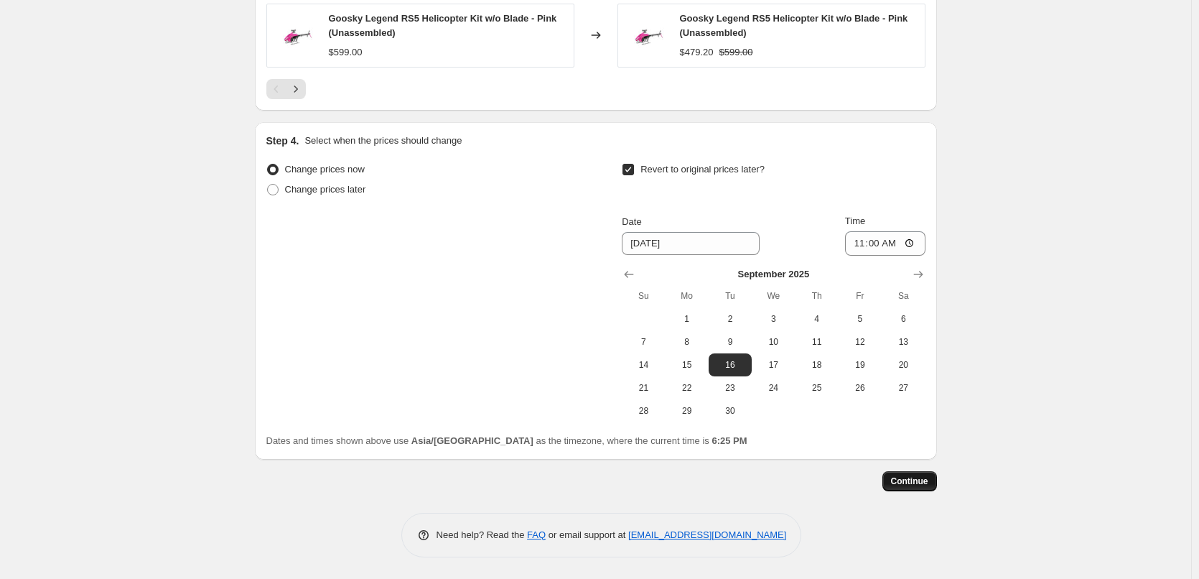
click at [913, 482] on span "Continue" at bounding box center [909, 480] width 37 height 11
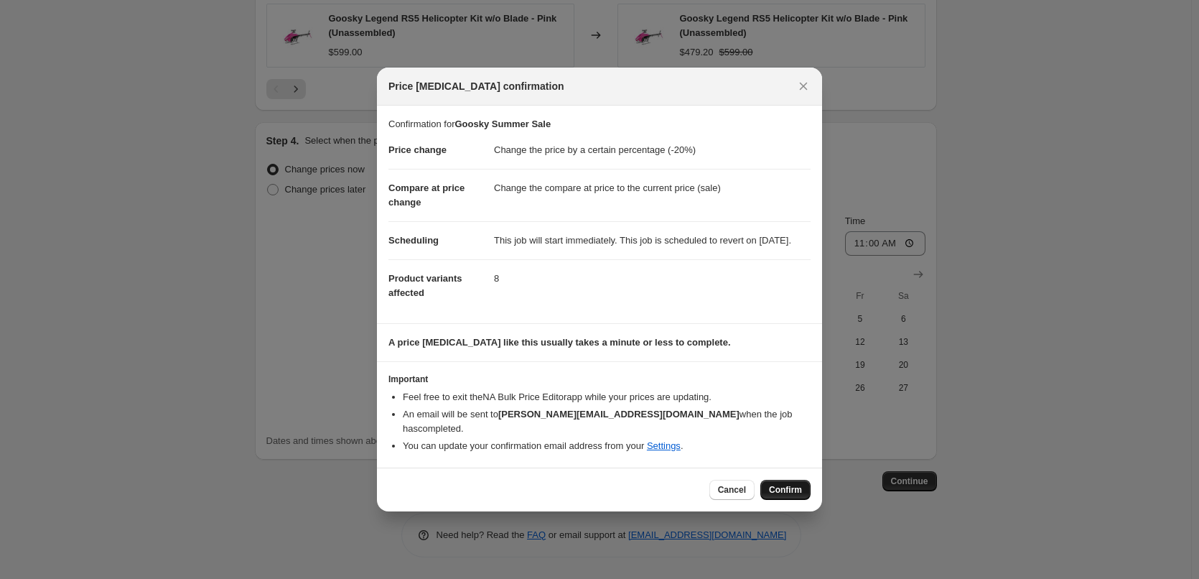
click at [771, 491] on span "Confirm" at bounding box center [785, 489] width 33 height 11
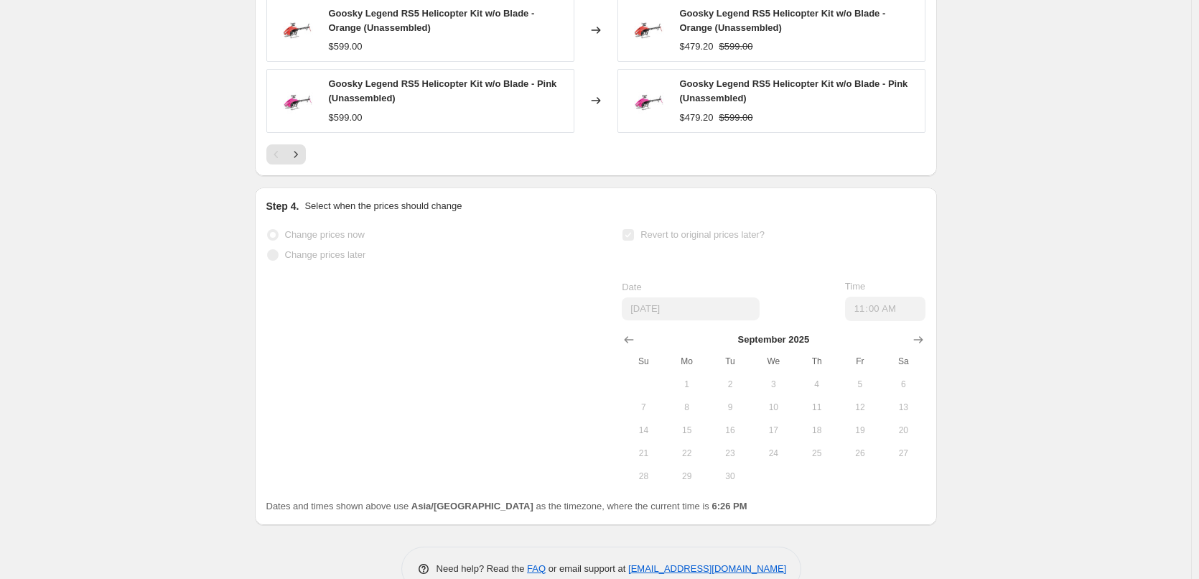
scroll to position [1320, 0]
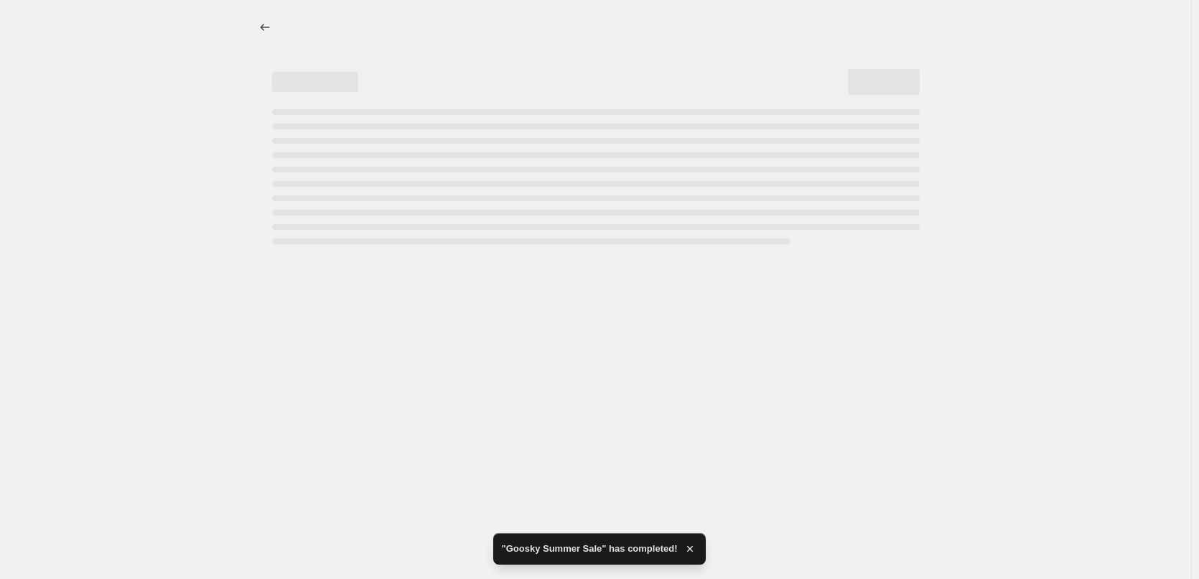
select select "percentage"
select select "tag"
